Goal: Task Accomplishment & Management: Use online tool/utility

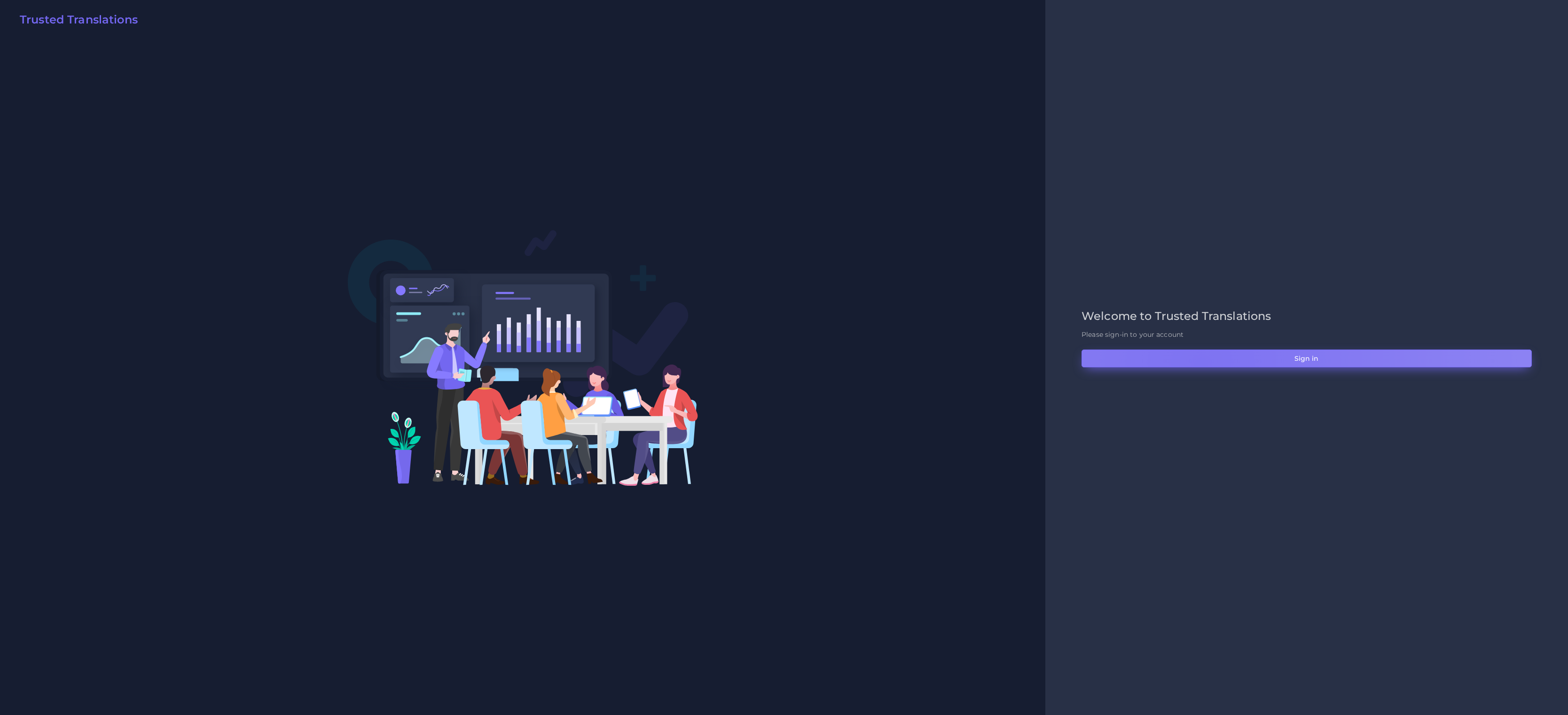
click at [1045, 364] on button "Sign in" at bounding box center [1307, 358] width 450 height 18
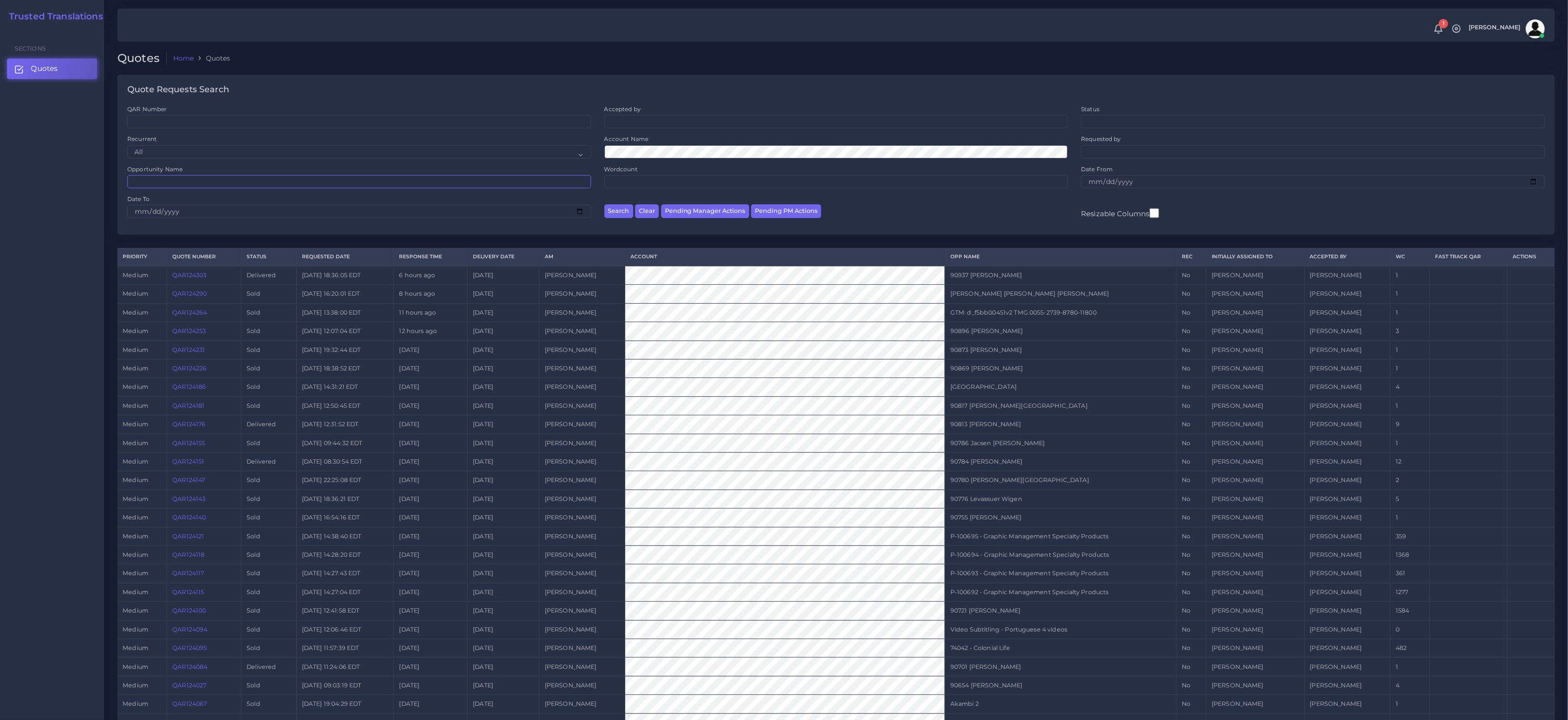
click at [280, 187] on input "Opportunity Name" at bounding box center [359, 182] width 464 height 13
paste input "QAR122107"
type input "QAR122107"
click at [604, 205] on button "Search" at bounding box center [618, 211] width 29 height 13
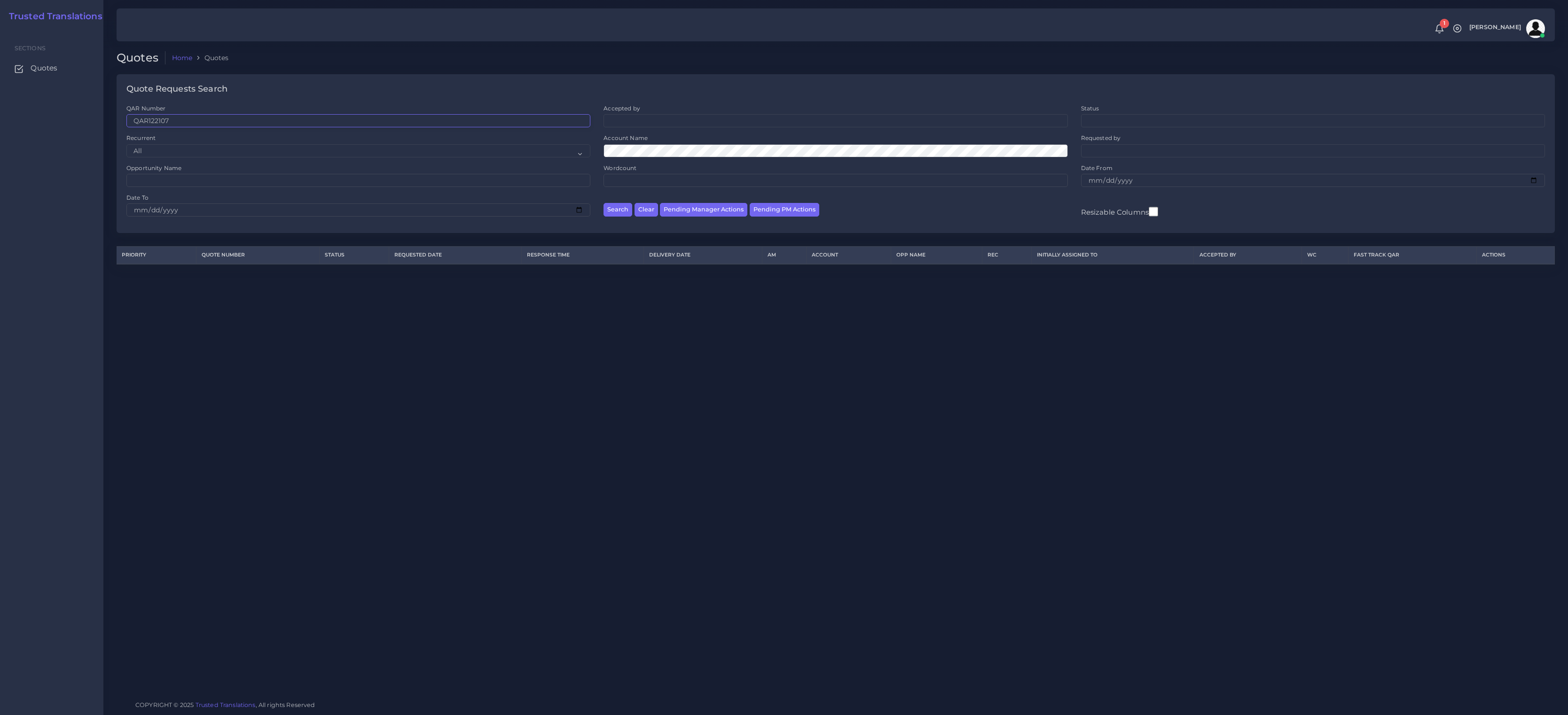
click at [133, 116] on input "QAR122107" at bounding box center [359, 121] width 464 height 13
drag, startPoint x: 136, startPoint y: 120, endPoint x: 57, endPoint y: 110, distance: 79.6
click at [59, 110] on body "1 Notifications 1 New Driver Update: Extra Quality renamed to Quality Changed" at bounding box center [784, 357] width 1568 height 715
type input "QAR122107"
click at [603, 203] on button "Search" at bounding box center [617, 210] width 29 height 13
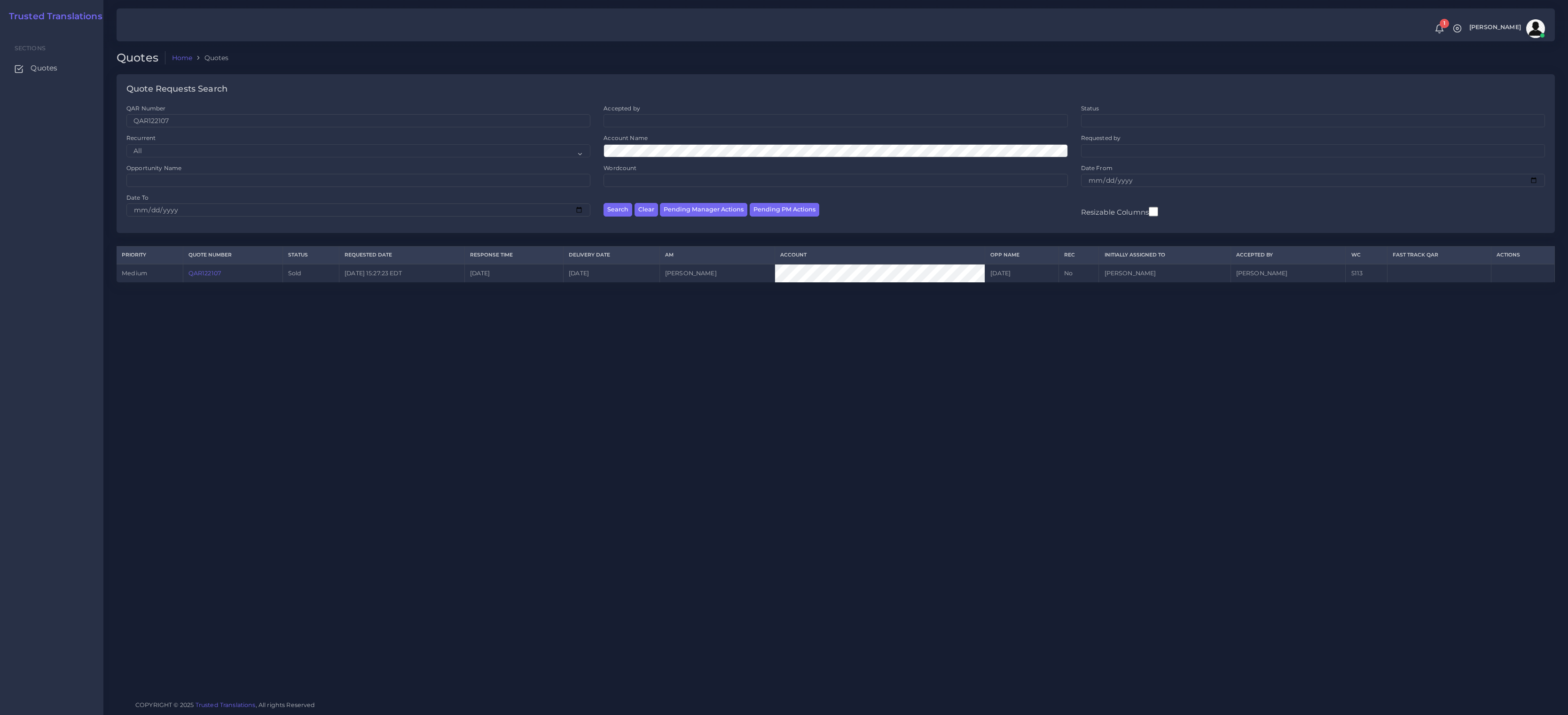
click at [209, 272] on link "QAR122107" at bounding box center [205, 273] width 32 height 7
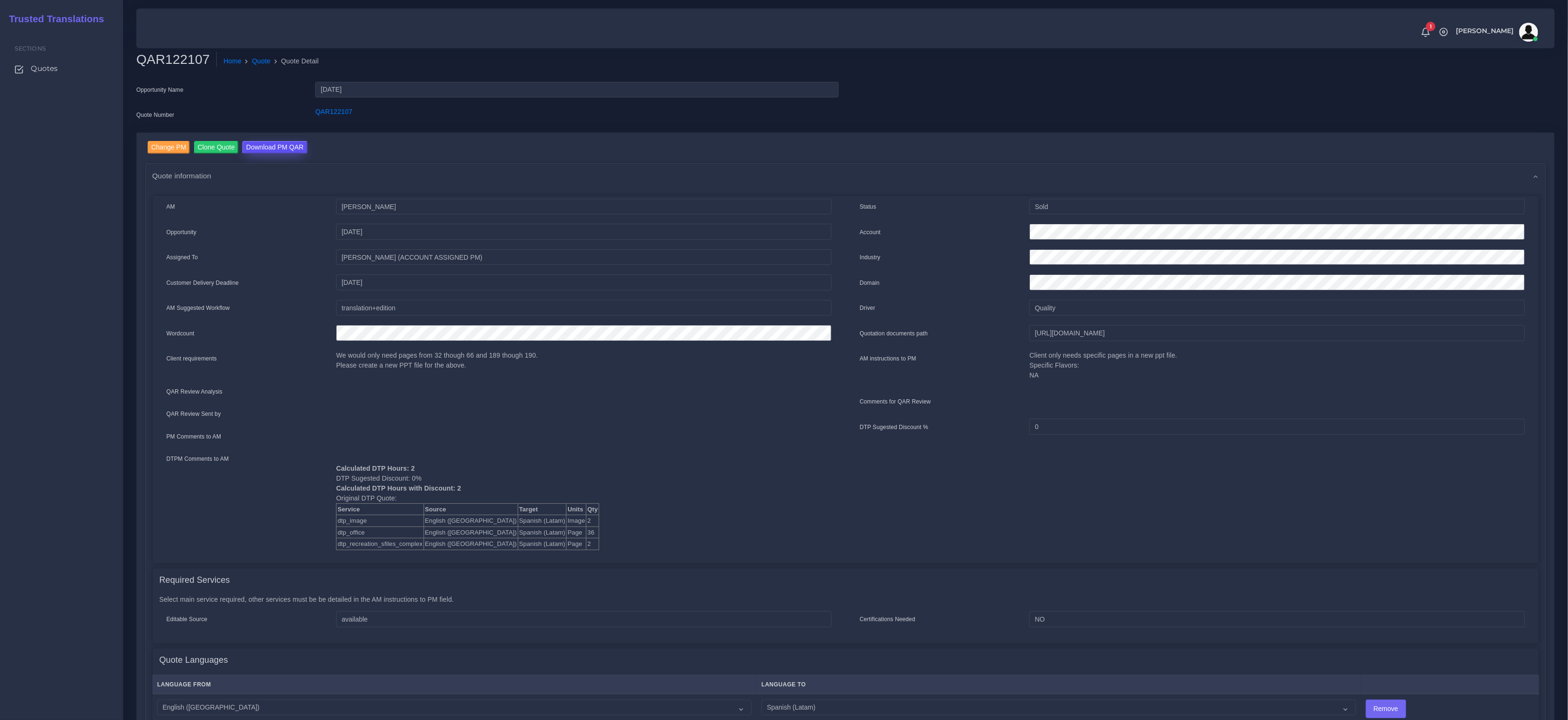
click at [273, 146] on input "Download PM QAR" at bounding box center [275, 147] width 65 height 13
click at [259, 58] on link "Quote" at bounding box center [262, 61] width 18 height 10
